Goal: Find specific fact: Find specific fact

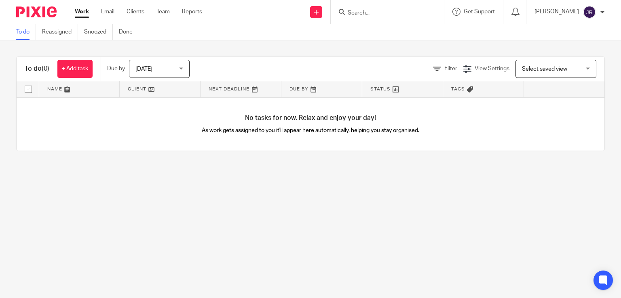
click at [352, 17] on form at bounding box center [390, 12] width 86 height 10
click at [356, 13] on input "Search" at bounding box center [383, 13] width 73 height 7
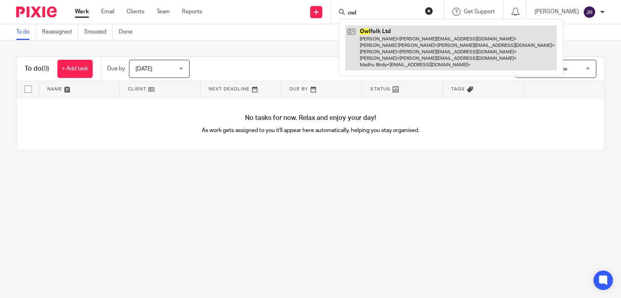
type input "owl"
click at [413, 45] on link at bounding box center [450, 47] width 211 height 45
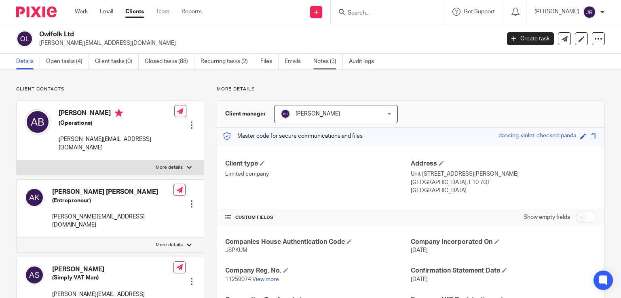
click at [319, 62] on link "Notes (3)" at bounding box center [327, 62] width 29 height 16
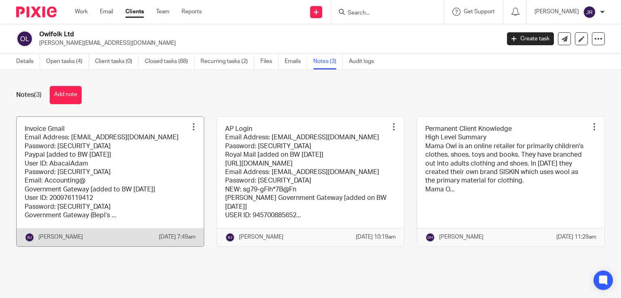
click at [55, 166] on link at bounding box center [110, 182] width 187 height 130
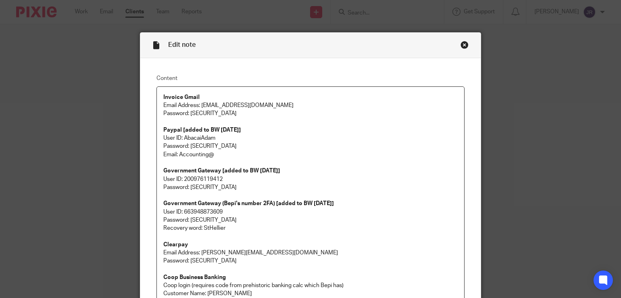
scroll to position [81, 0]
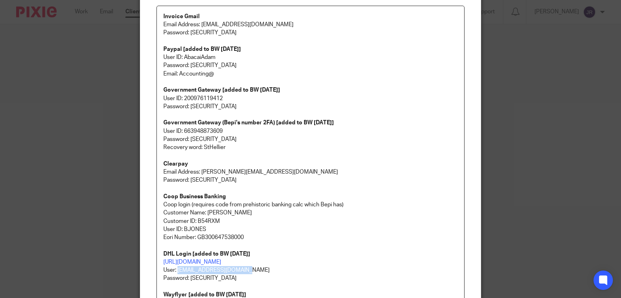
drag, startPoint x: 248, startPoint y: 271, endPoint x: 174, endPoint y: 269, distance: 74.0
click at [174, 269] on p "[URL][DOMAIN_NAME] User: [EMAIL_ADDRESS][DOMAIN_NAME]" at bounding box center [310, 266] width 295 height 17
copy p "[EMAIL_ADDRESS][DOMAIN_NAME]"
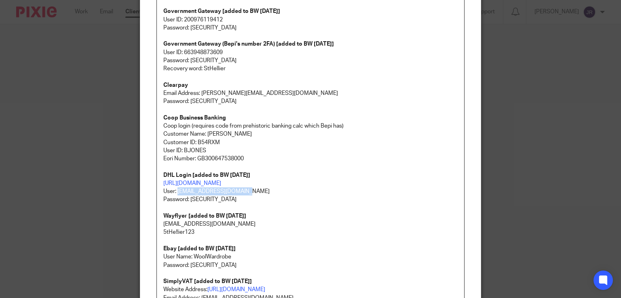
scroll to position [162, 0]
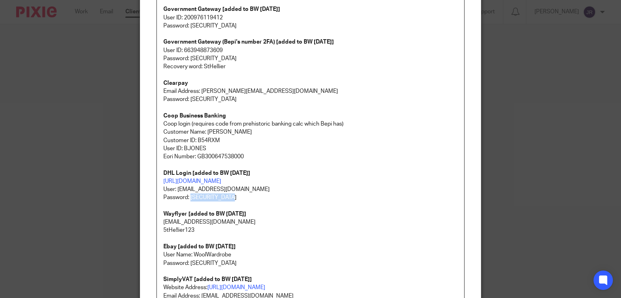
drag, startPoint x: 229, startPoint y: 197, endPoint x: 187, endPoint y: 194, distance: 42.2
click at [187, 194] on p "Password: [SECURITY_DATA]" at bounding box center [310, 198] width 295 height 8
copy p "5tHe!!ier123!!"
